Goal: Task Accomplishment & Management: Use online tool/utility

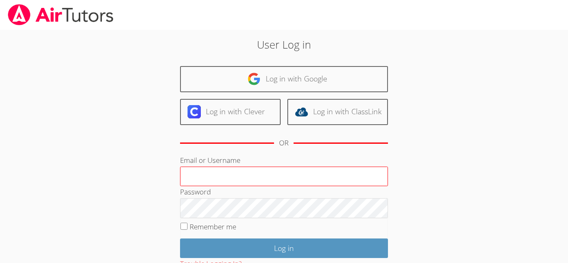
click at [259, 181] on input "Email or Username" at bounding box center [284, 177] width 208 height 20
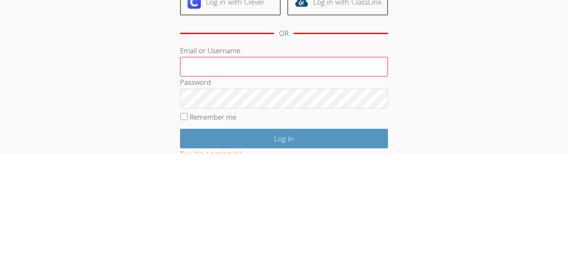
click at [276, 175] on input "Email or Username" at bounding box center [284, 177] width 208 height 20
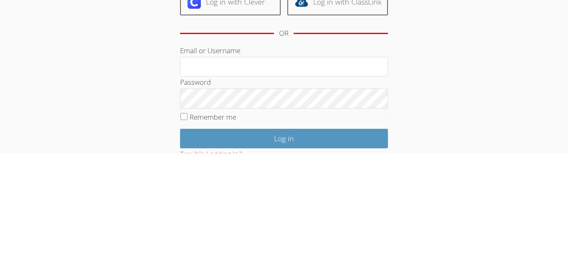
type input "[EMAIL_ADDRESS][DOMAIN_NAME]"
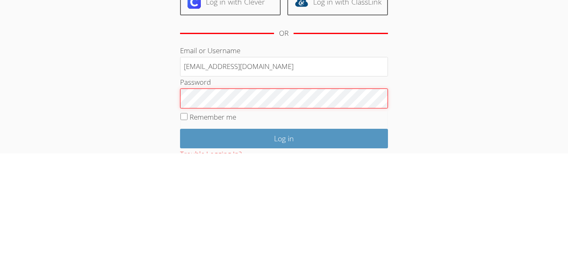
click at [180, 239] on input "Log in" at bounding box center [284, 249] width 208 height 20
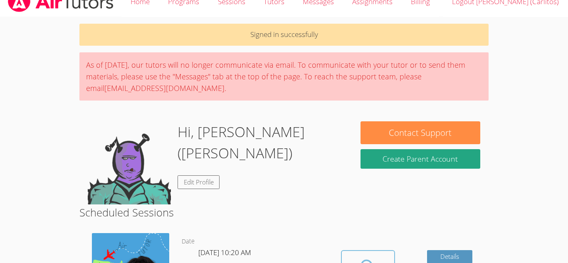
scroll to position [50, 0]
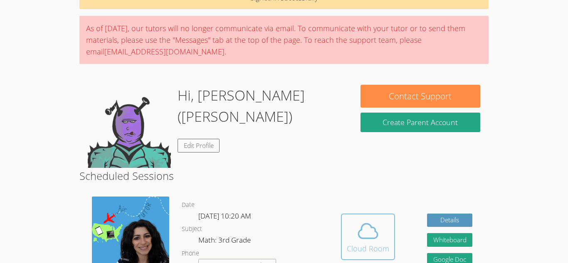
click at [380, 252] on div "Cloud Room" at bounding box center [368, 249] width 42 height 12
click at [358, 239] on icon at bounding box center [367, 230] width 23 height 23
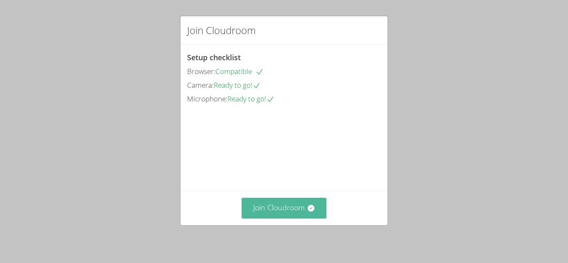
click at [303, 207] on button "Join Cloudroom" at bounding box center [284, 208] width 85 height 20
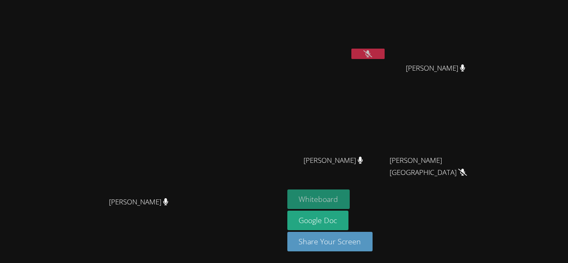
click at [350, 197] on button "Whiteboard" at bounding box center [318, 200] width 63 height 20
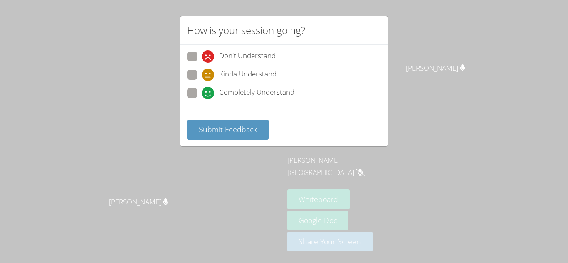
click at [202, 99] on span at bounding box center [202, 99] width 0 height 0
click at [202, 91] on input "Completely Understand" at bounding box center [205, 91] width 7 height 7
radio input "true"
